Goal: Task Accomplishment & Management: Use online tool/utility

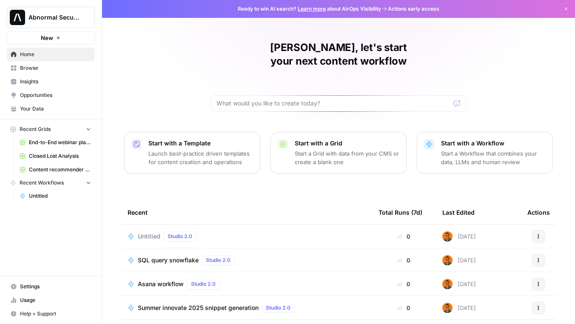
click at [158, 280] on span "Asana workflow" at bounding box center [161, 284] width 46 height 9
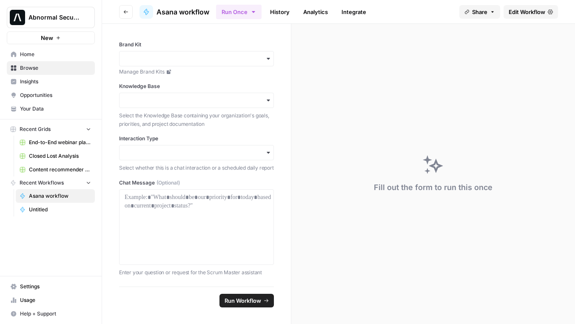
click at [268, 103] on icon "button" at bounding box center [268, 100] width 7 height 7
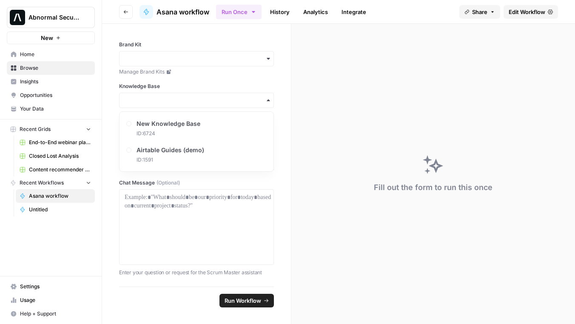
click at [258, 93] on div "button" at bounding box center [196, 100] width 155 height 15
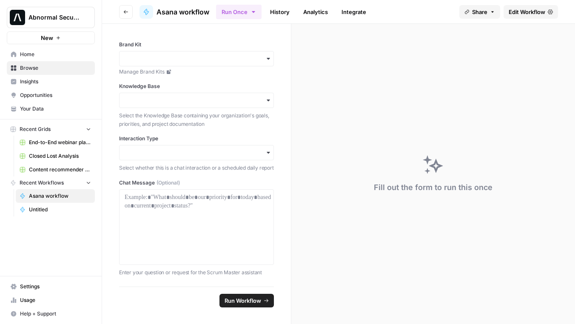
click at [269, 154] on icon "button" at bounding box center [268, 152] width 7 height 7
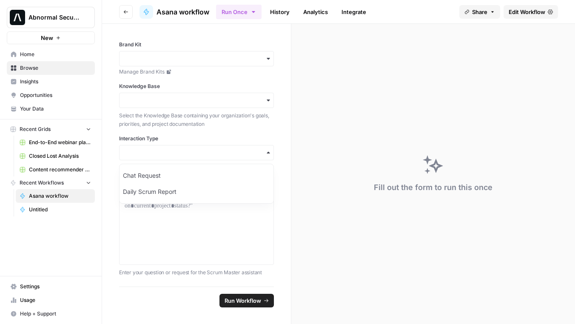
click at [269, 154] on icon "button" at bounding box center [268, 152] width 7 height 7
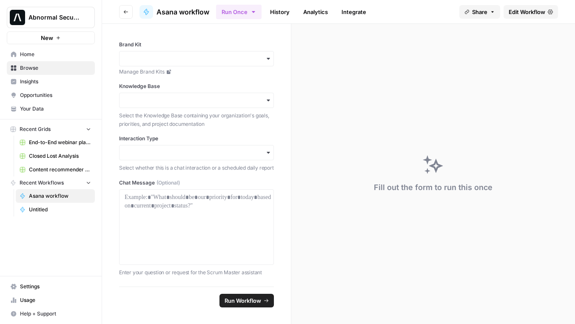
click at [524, 11] on span "Edit Workflow" at bounding box center [526, 12] width 37 height 9
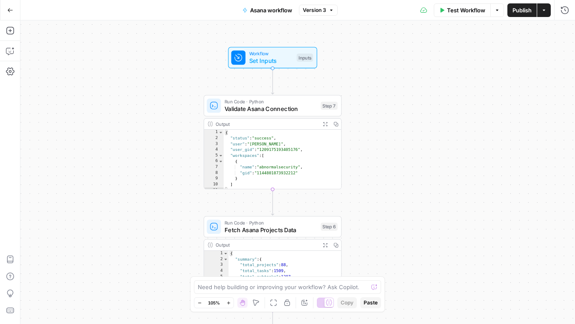
scroll to position [3, 0]
click at [264, 110] on span "Validate Asana Connection" at bounding box center [270, 108] width 93 height 9
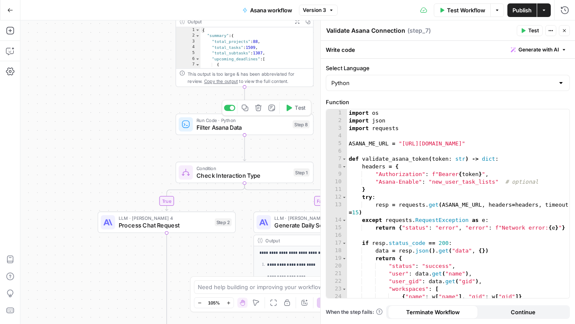
click at [234, 126] on span "Filter Asana Data" at bounding box center [242, 127] width 93 height 9
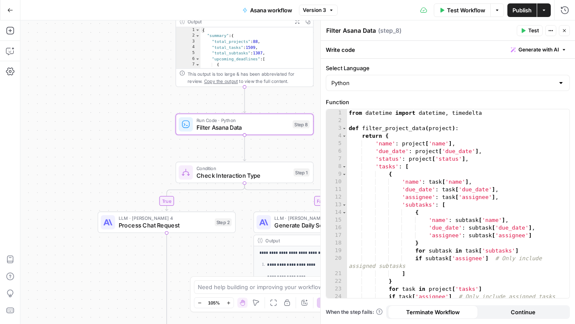
click at [564, 30] on icon "button" at bounding box center [564, 30] width 3 height 3
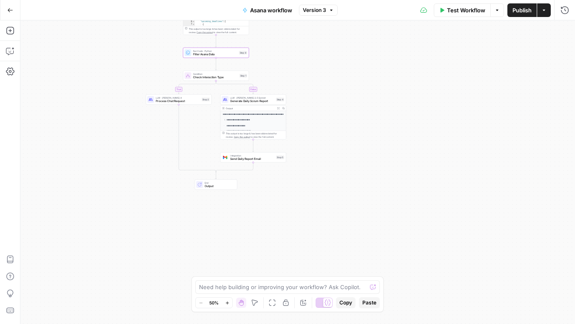
click at [12, 9] on icon "button" at bounding box center [10, 10] width 6 height 6
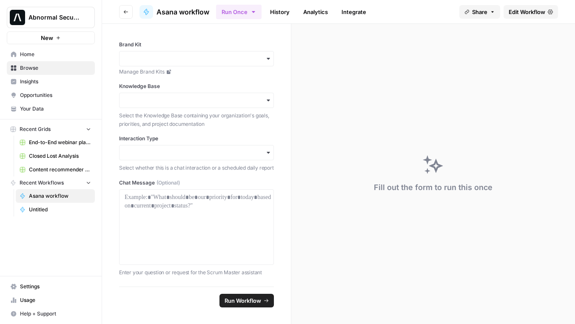
click at [28, 56] on span "Home" at bounding box center [55, 55] width 71 height 8
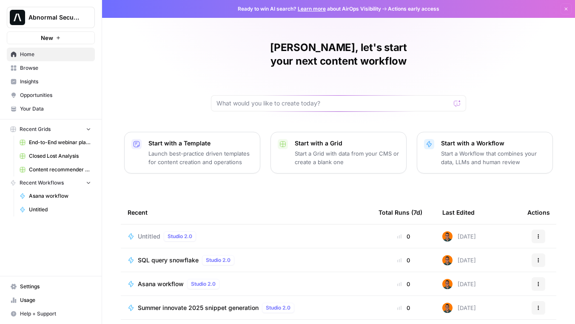
click at [26, 67] on span "Browse" at bounding box center [55, 68] width 71 height 8
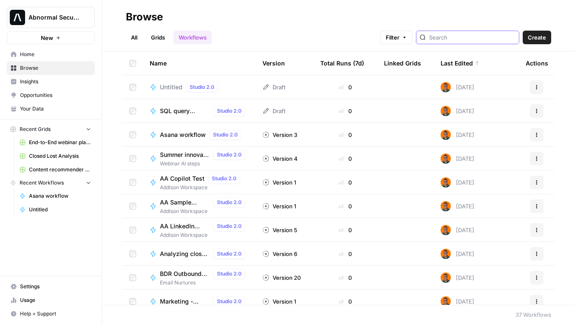
click at [480, 35] on input "search" at bounding box center [472, 37] width 86 height 9
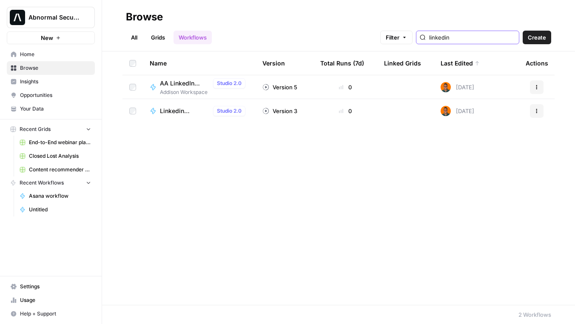
type input "linkedin"
click at [184, 81] on span "AA LinkedIn Scraper" at bounding box center [185, 83] width 50 height 9
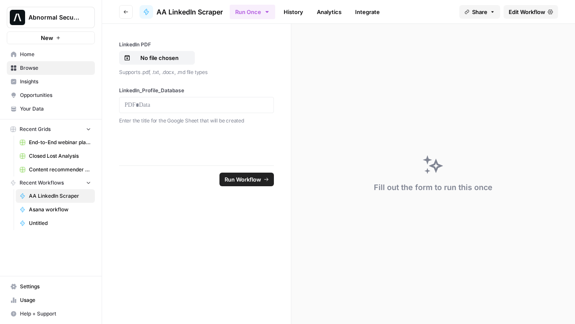
click at [122, 11] on button "Go back" at bounding box center [126, 12] width 14 height 14
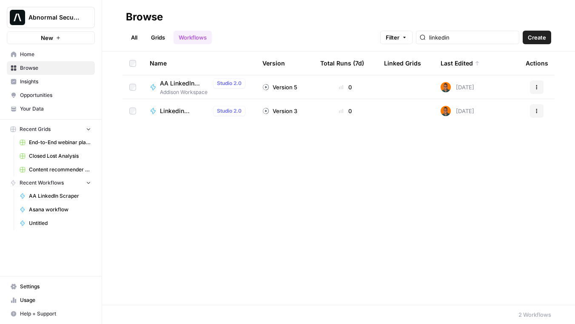
click at [165, 108] on span "Linkedin comments" at bounding box center [185, 111] width 50 height 9
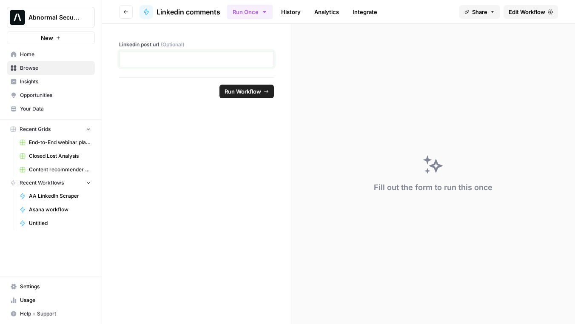
click at [145, 58] on p at bounding box center [197, 59] width 144 height 9
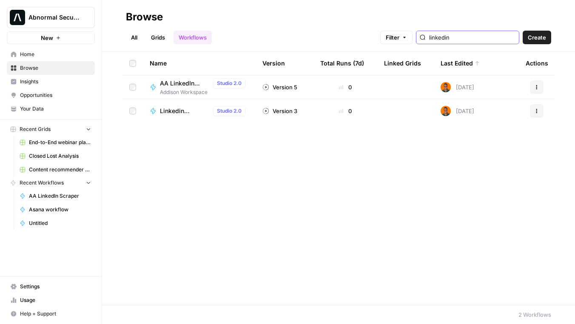
drag, startPoint x: 478, startPoint y: 37, endPoint x: 438, endPoint y: 37, distance: 39.5
click at [438, 37] on div "Filter linkedin Create" at bounding box center [465, 38] width 171 height 14
type input "c"
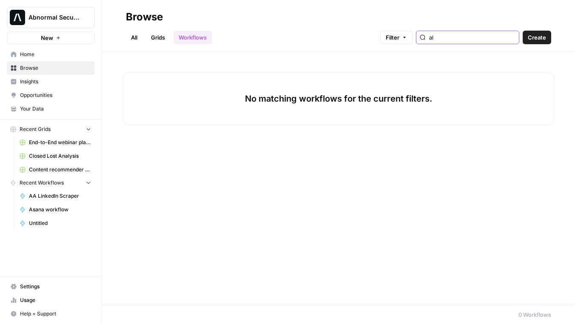
type input "a"
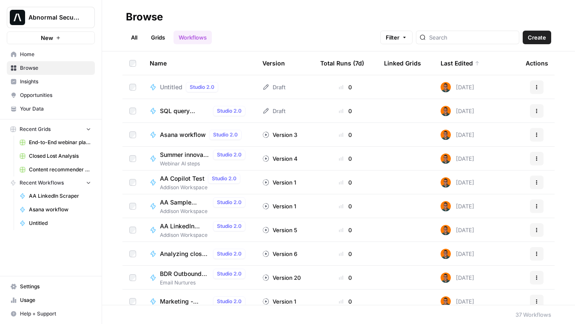
click at [539, 40] on span "Create" at bounding box center [537, 37] width 18 height 9
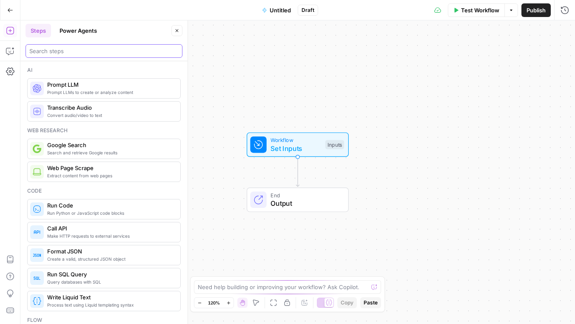
click at [59, 53] on input "search" at bounding box center [103, 51] width 149 height 9
type input "g"
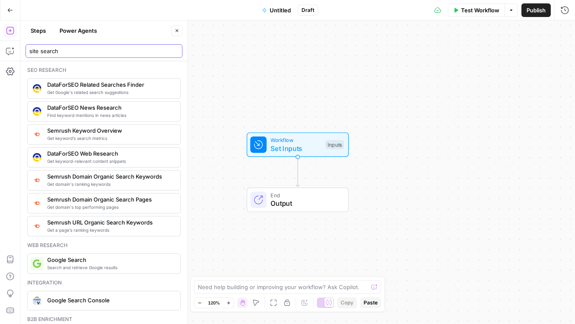
scroll to position [45, 0]
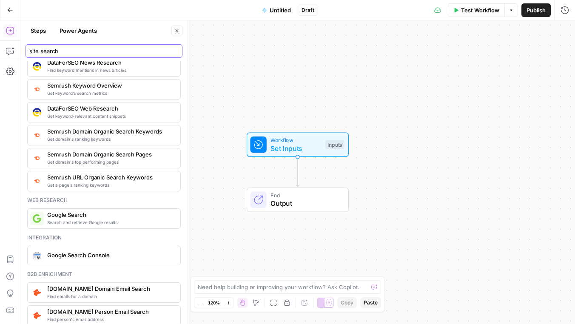
type input "site search"
click at [71, 219] on span "Search and retrieve Google results" at bounding box center [110, 222] width 126 height 7
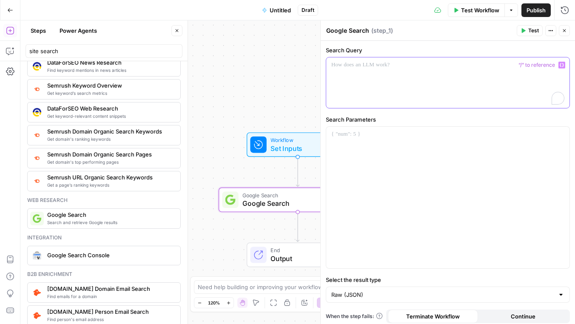
click at [376, 88] on div "To enrich screen reader interactions, please activate Accessibility in Grammarl…" at bounding box center [447, 82] width 243 height 51
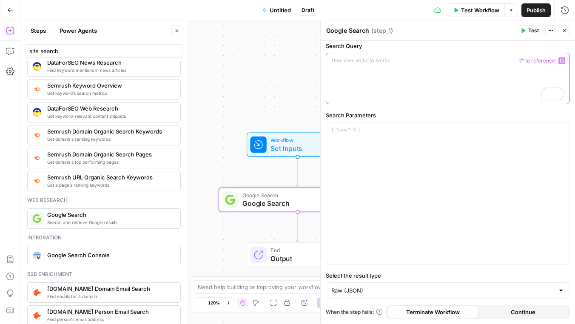
scroll to position [4, 0]
